Goal: Information Seeking & Learning: Learn about a topic

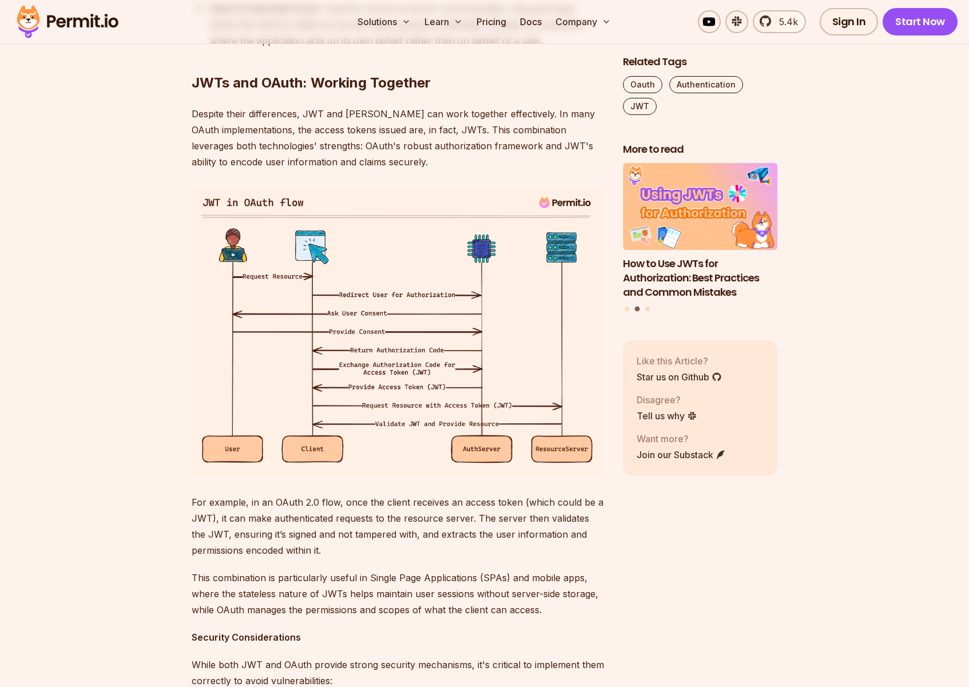
scroll to position [2007, 0]
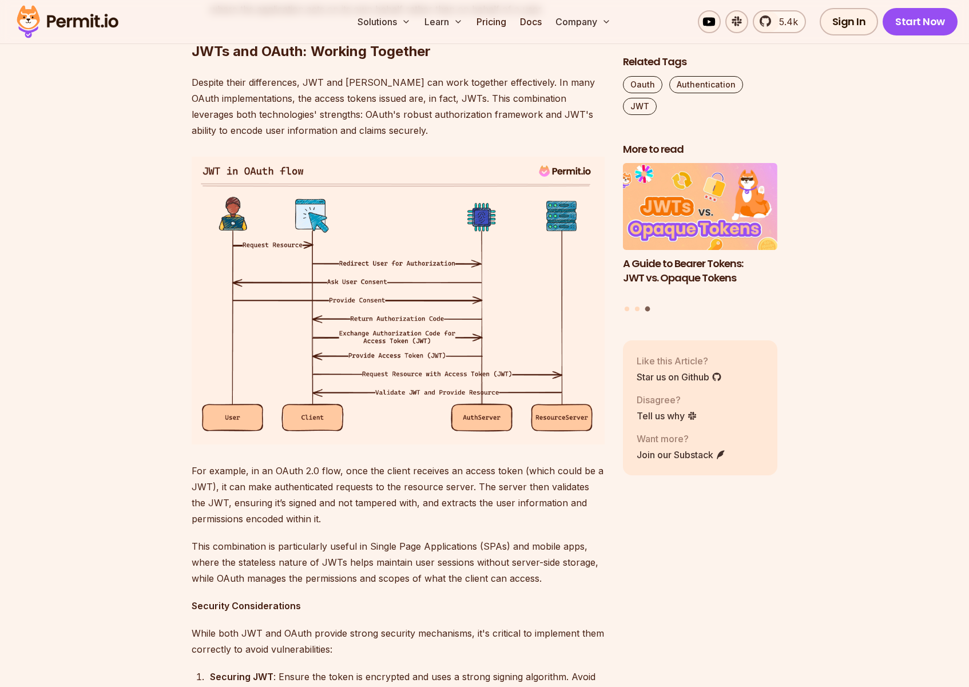
click at [878, 346] on section "Table of Contents Introduction In recent years, two prominent technologies have…" at bounding box center [484, 102] width 969 height 2867
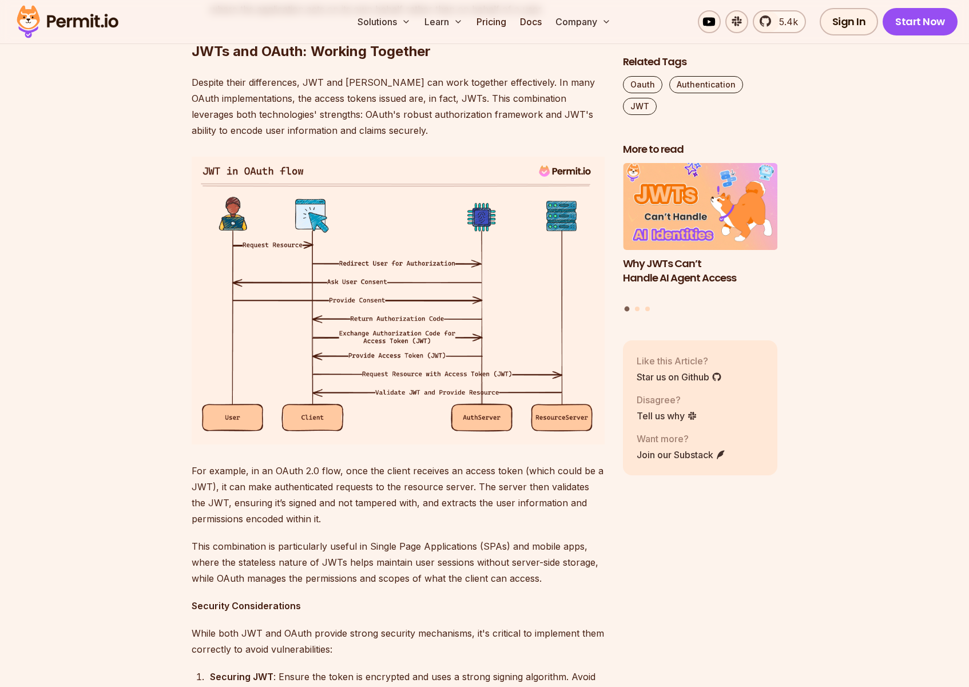
click at [910, 451] on section "Table of Contents Introduction In recent years, two prominent technologies have…" at bounding box center [484, 102] width 969 height 2867
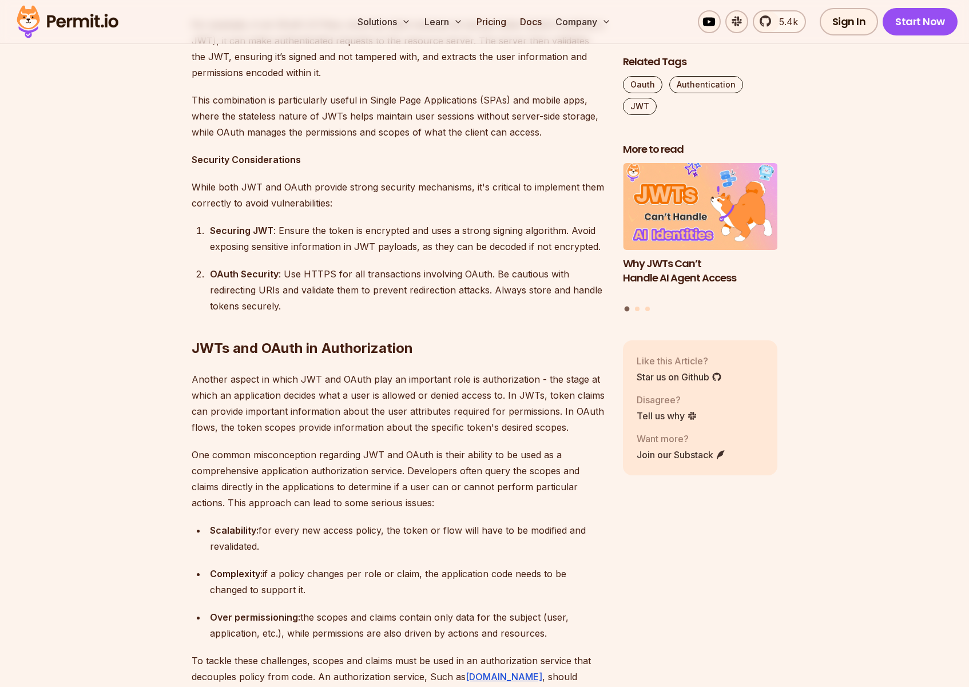
scroll to position [2059, 0]
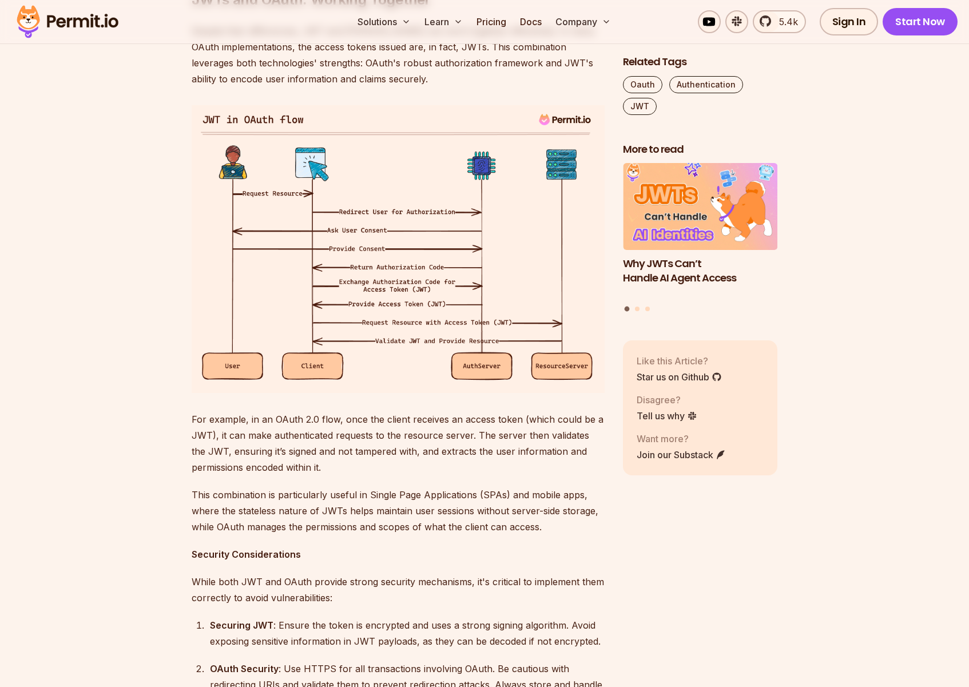
click at [134, 430] on section "Table of Contents Introduction In recent years, two prominent technologies have…" at bounding box center [484, 51] width 969 height 2867
click at [703, 550] on div "Related Tags Oauth Authentication JWT More to read How to Use JWTs for Authoriz…" at bounding box center [700, 51] width 154 height 2867
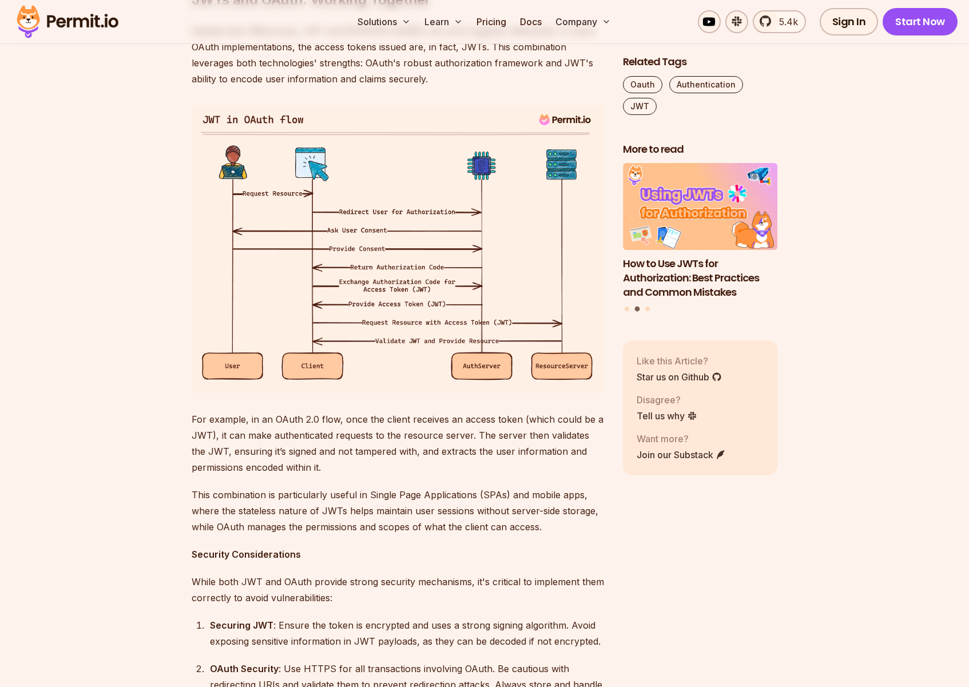
click at [855, 106] on section "Table of Contents Introduction In recent years, two prominent technologies have…" at bounding box center [484, 51] width 969 height 2867
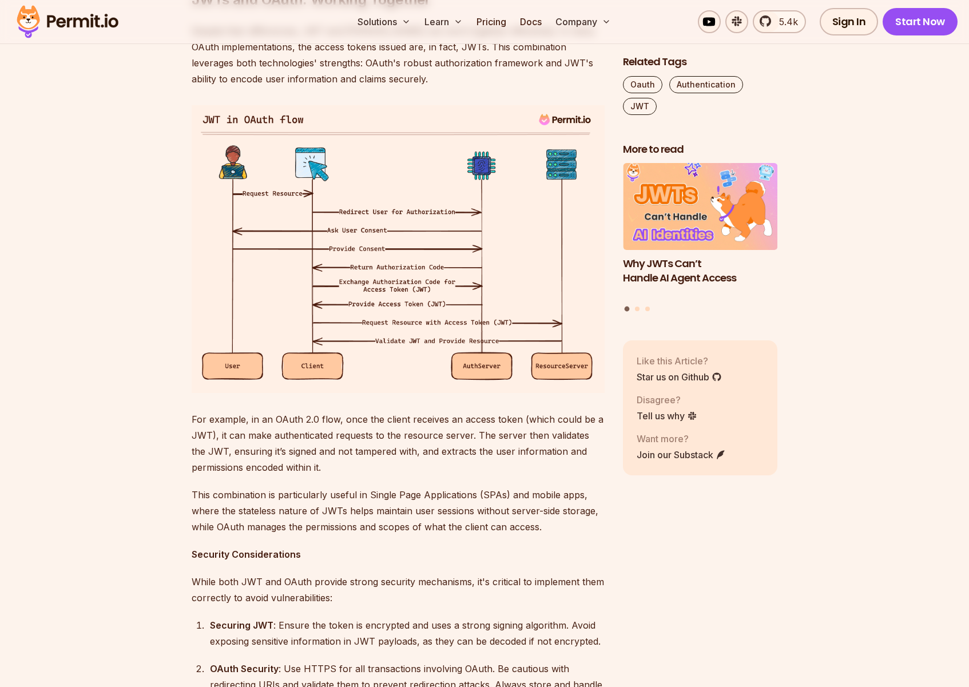
click at [880, 84] on section "Table of Contents Introduction In recent years, two prominent technologies have…" at bounding box center [484, 51] width 969 height 2867
click at [85, 360] on section "Table of Contents Introduction In recent years, two prominent technologies have…" at bounding box center [484, 51] width 969 height 2867
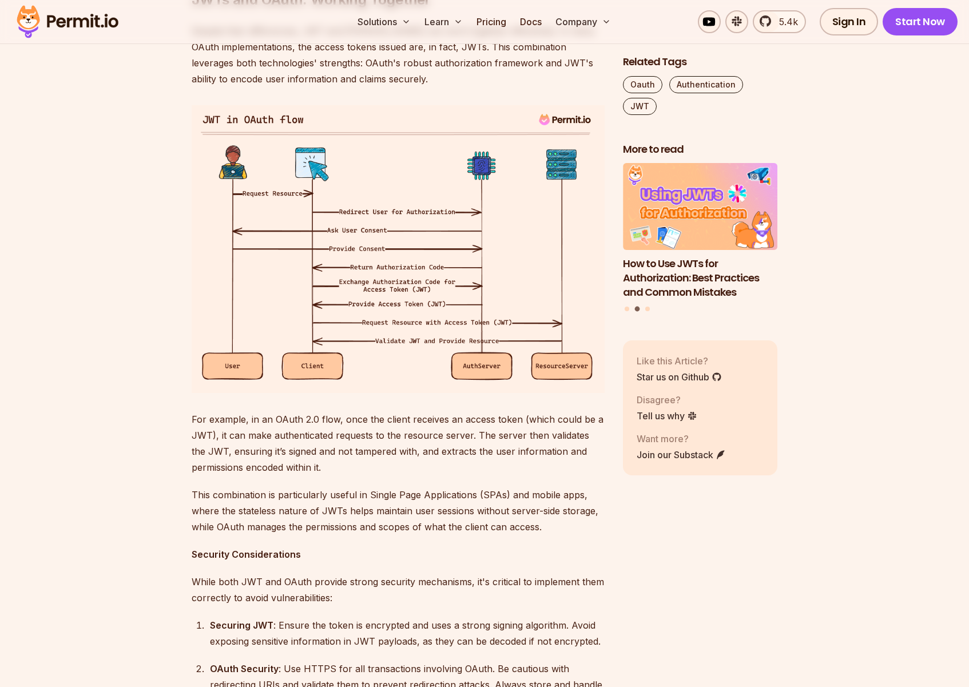
click at [109, 466] on section "Table of Contents Introduction In recent years, two prominent technologies have…" at bounding box center [484, 51] width 969 height 2867
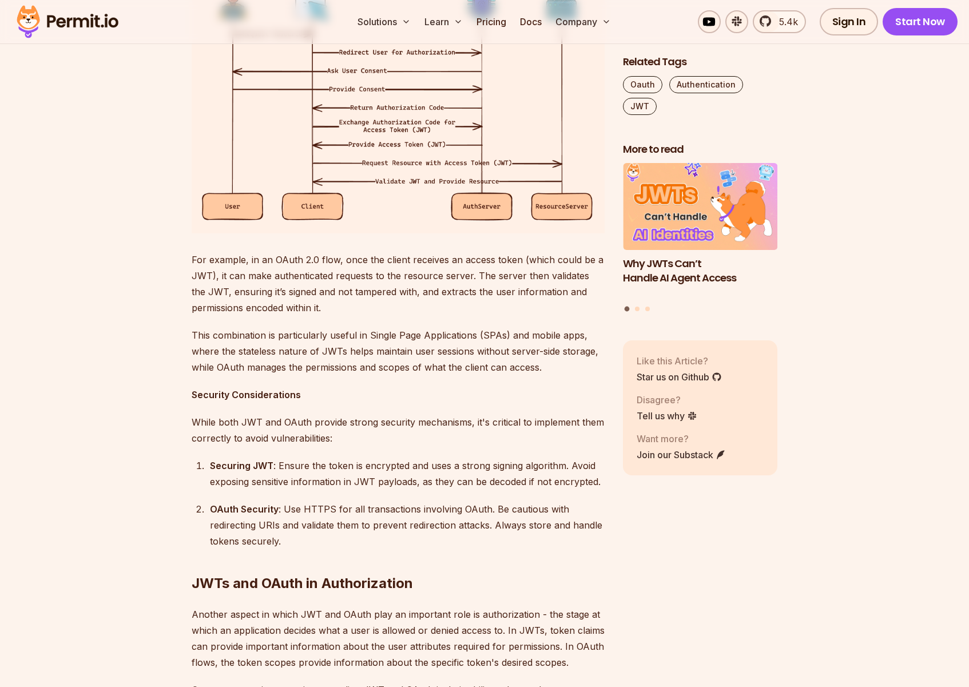
scroll to position [2159, 0]
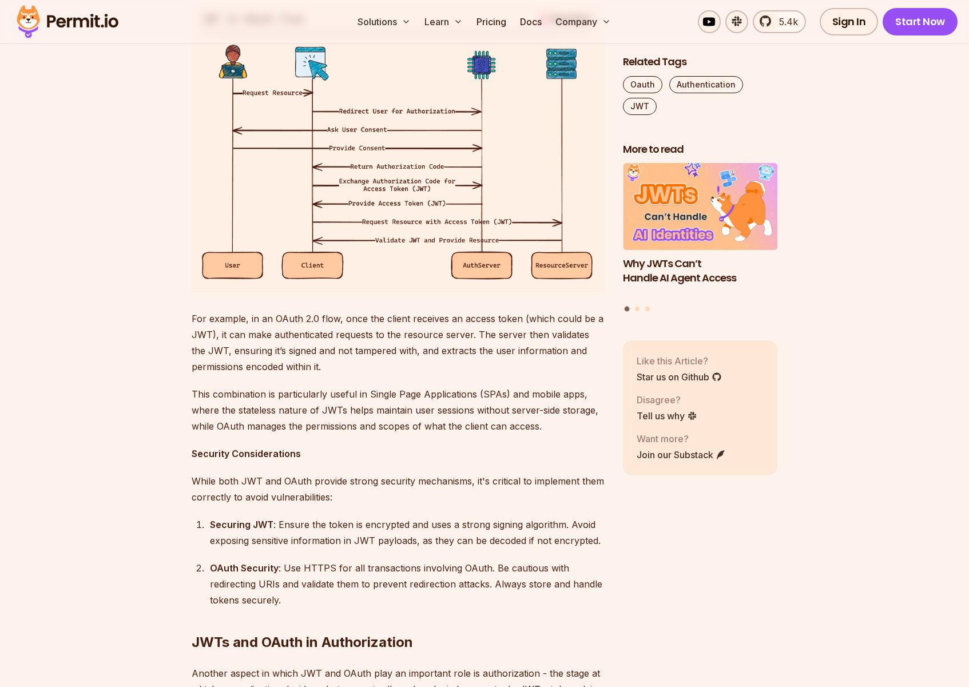
click at [335, 292] on img at bounding box center [398, 148] width 413 height 287
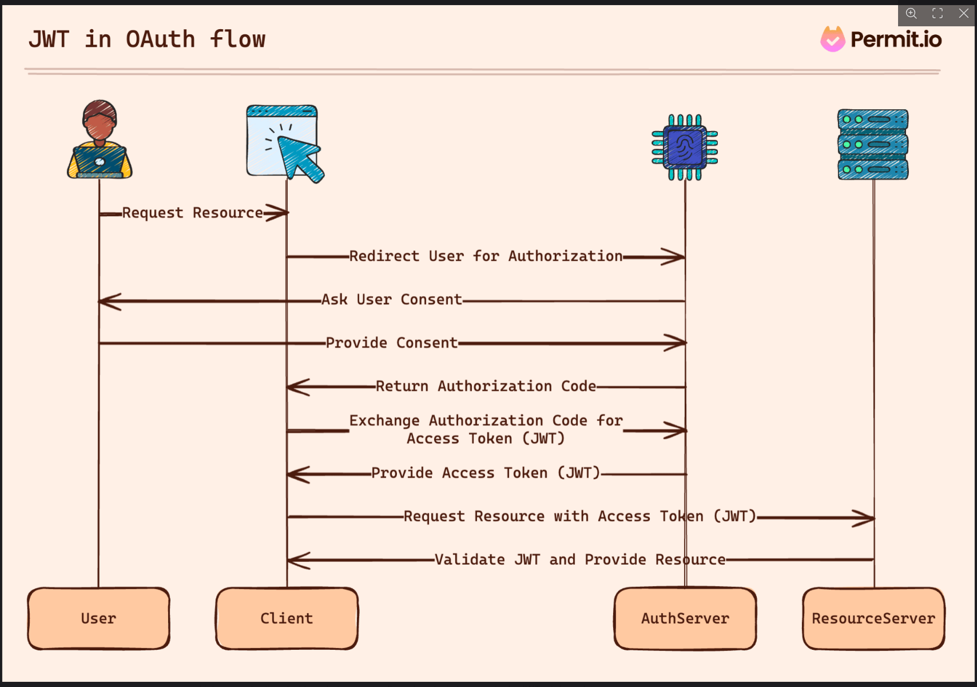
click at [409, 425] on img "You can close this modal content with the ESC key" at bounding box center [488, 343] width 973 height 676
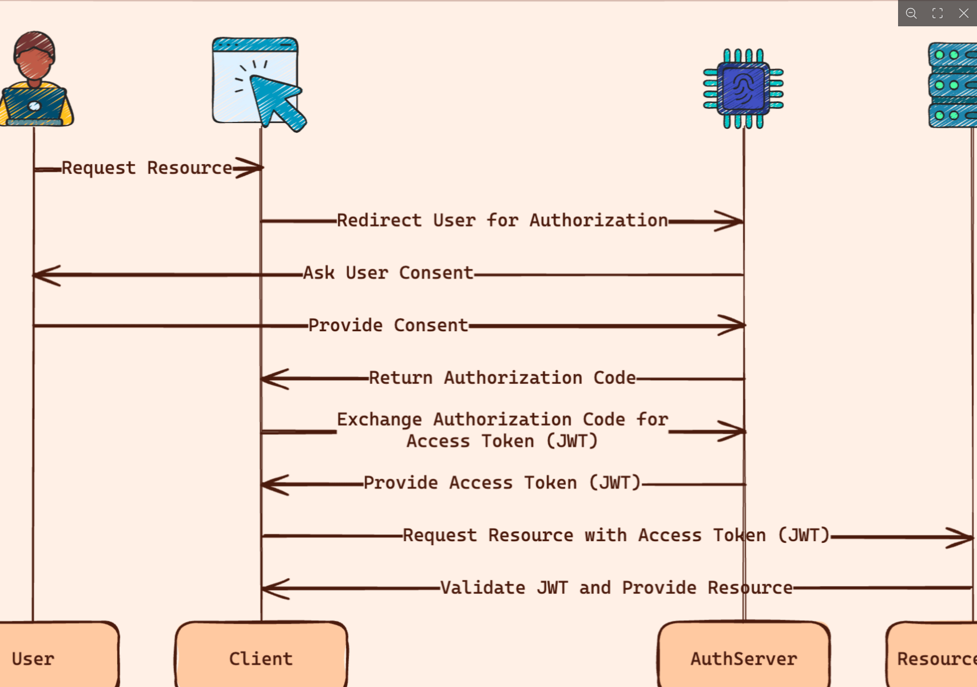
click at [409, 412] on img "You can close this modal content with the ESC key" at bounding box center [505, 325] width 1179 height 819
